Goal: Find specific page/section: Find specific page/section

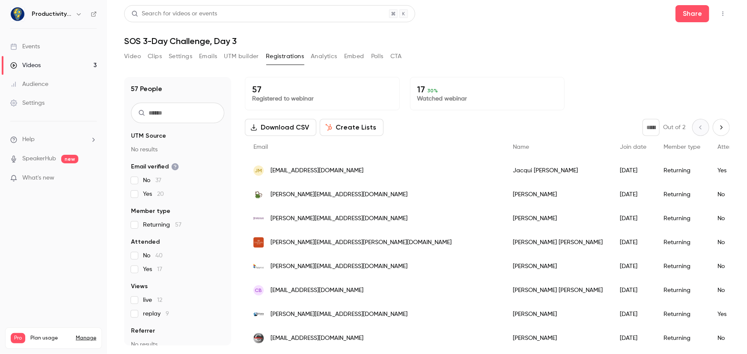
click at [53, 62] on link "Videos 3" at bounding box center [53, 65] width 107 height 19
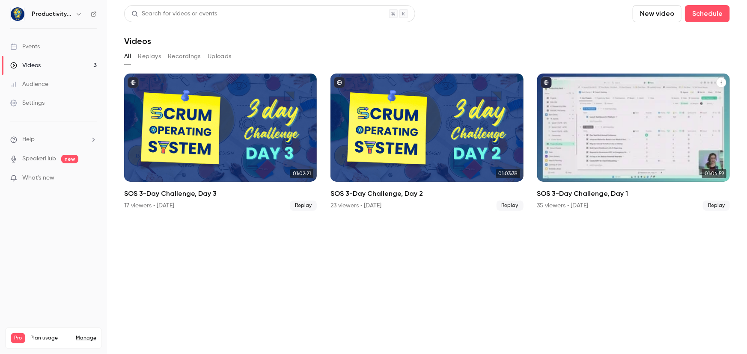
click at [591, 122] on div "SOS 3-Day Challenge, Day 1" at bounding box center [633, 128] width 193 height 108
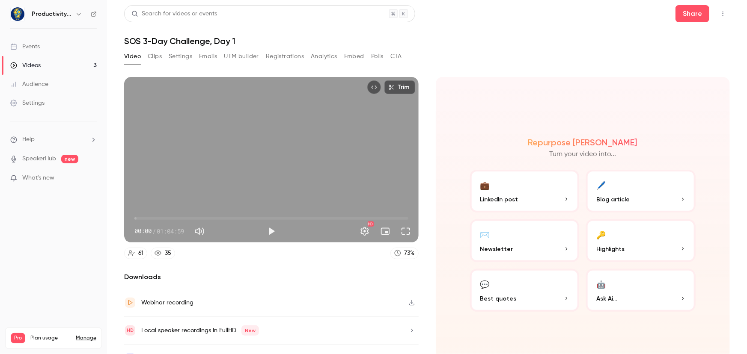
click at [280, 57] on button "Registrations" at bounding box center [285, 57] width 38 height 14
